Goal: Information Seeking & Learning: Learn about a topic

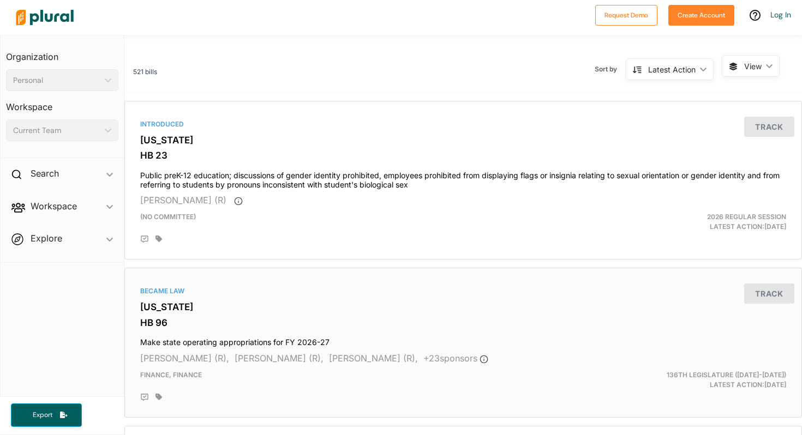
scroll to position [133, 0]
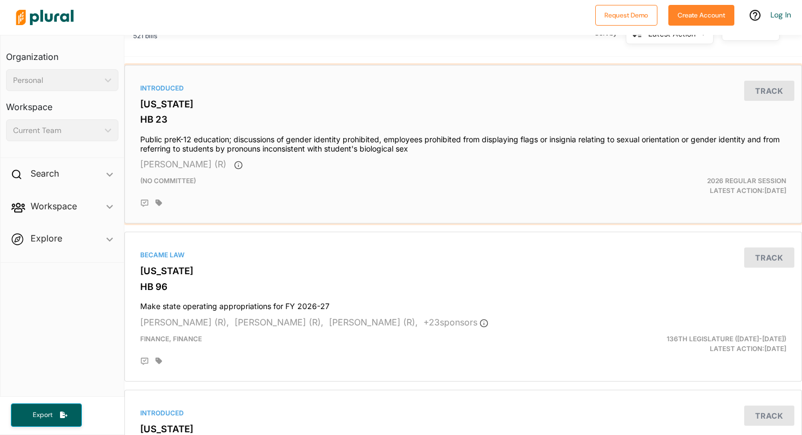
click at [405, 147] on h4 "Public preK-12 education; discussions of gender identity prohibited, employees …" at bounding box center [463, 142] width 646 height 24
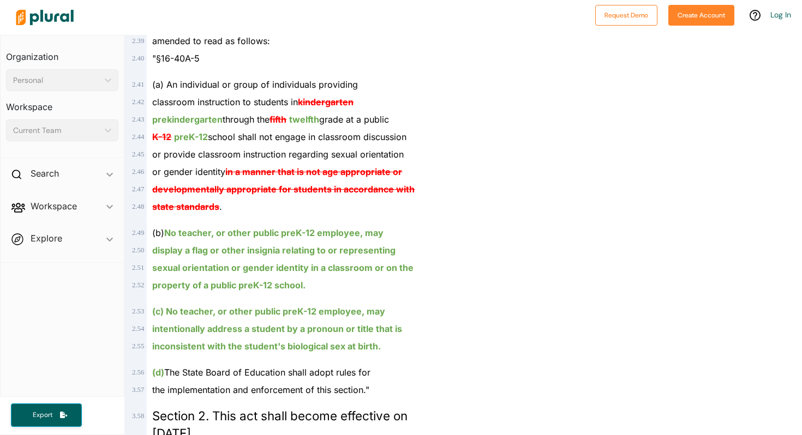
scroll to position [1021, 0]
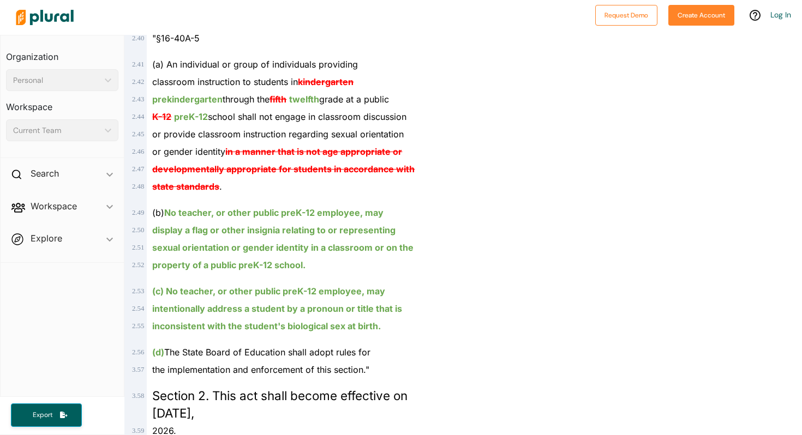
click at [385, 388] on span "Section 2. This act shall become effective on [DATE]," at bounding box center [279, 404] width 255 height 32
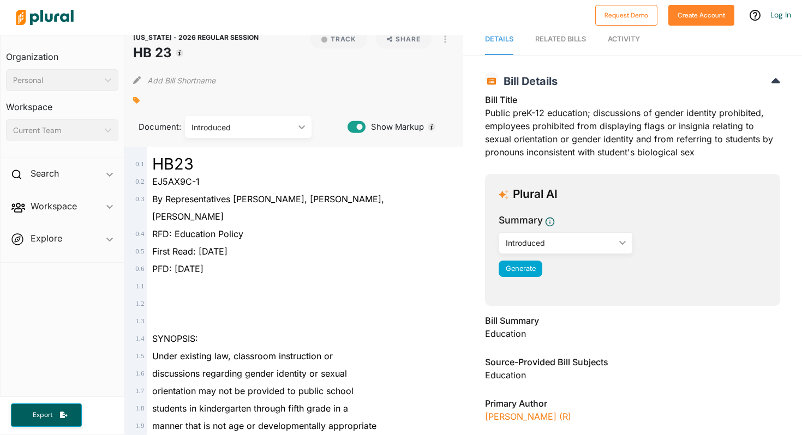
scroll to position [0, 0]
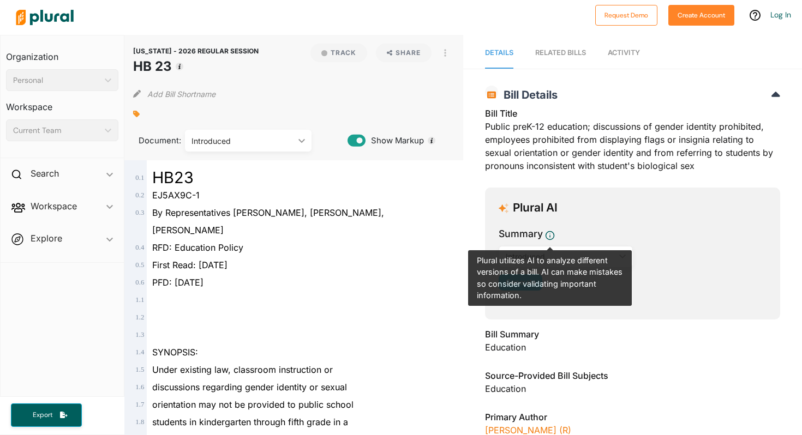
click at [637, 368] on div "Bill Title Public preK-12 education; discussions of gender identity prohibited,…" at bounding box center [632, 346] width 295 height 478
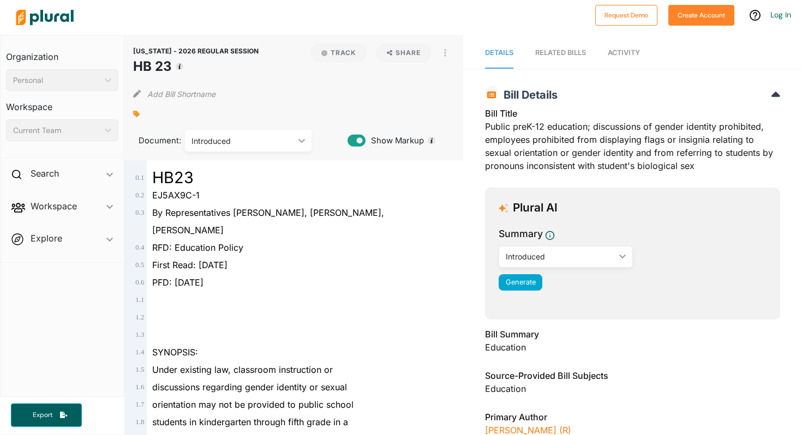
click at [552, 52] on div "RELATED BILLS" at bounding box center [560, 52] width 51 height 10
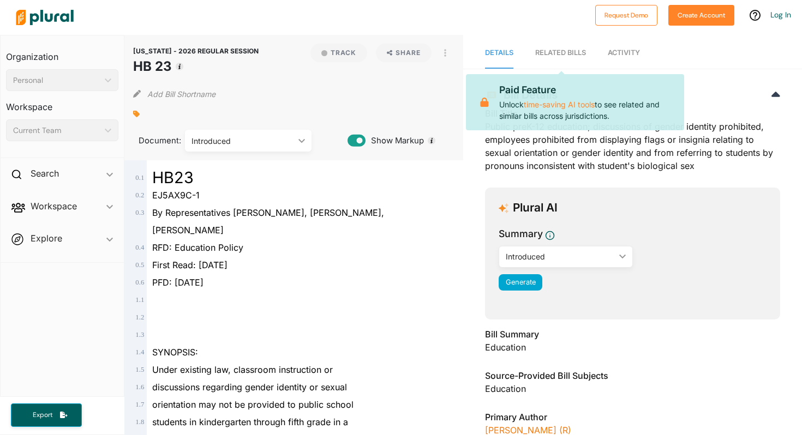
click at [567, 58] on div "RELATED BILLS" at bounding box center [560, 52] width 51 height 10
click at [617, 55] on span "Activity" at bounding box center [624, 53] width 32 height 8
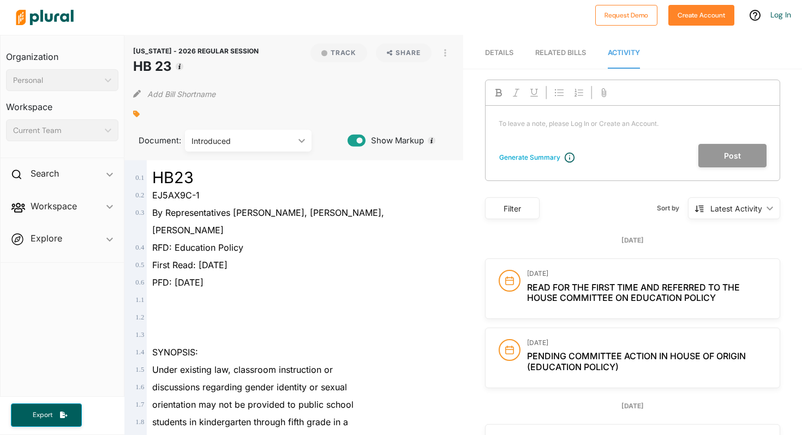
click at [571, 53] on div "RELATED BILLS" at bounding box center [560, 52] width 51 height 10
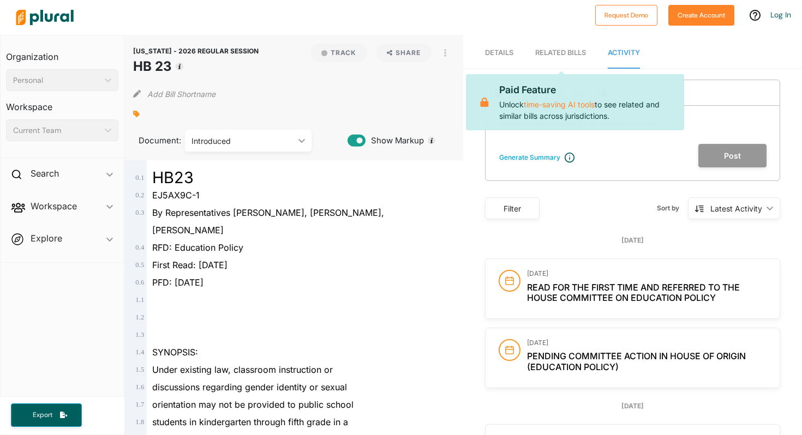
click at [492, 55] on span "Details" at bounding box center [499, 53] width 28 height 8
